Goal: Check status: Check status

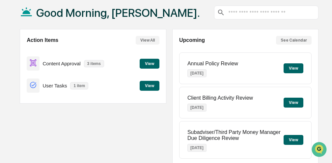
scroll to position [37, 0]
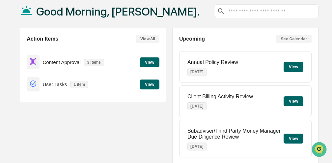
click at [149, 61] on button "View" at bounding box center [150, 62] width 20 height 10
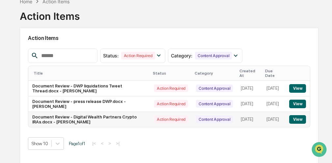
click at [295, 115] on button "View" at bounding box center [297, 119] width 17 height 9
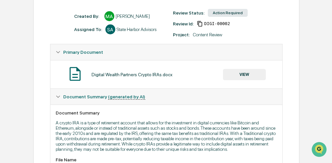
scroll to position [103, 0]
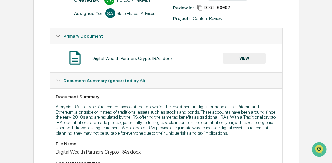
click at [247, 56] on button "VIEW" at bounding box center [244, 58] width 43 height 11
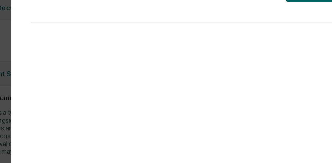
click at [112, 40] on div "Digital Wealth Partners Crypto IRAs.docx Close Version History Download Page 1 …" at bounding box center [211, 88] width 216 height 163
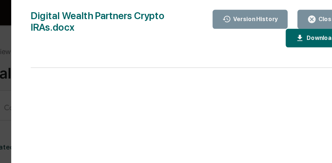
scroll to position [0, 0]
click at [293, 14] on icon "button" at bounding box center [293, 13] width 6 height 6
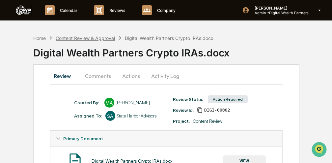
click at [104, 39] on div "Content Review & Approval" at bounding box center [85, 38] width 59 height 6
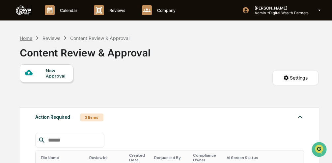
click at [24, 37] on div "Home" at bounding box center [26, 38] width 13 height 6
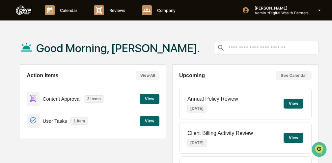
click at [150, 121] on button "View" at bounding box center [150, 121] width 20 height 10
